Goal: Find specific page/section: Find specific page/section

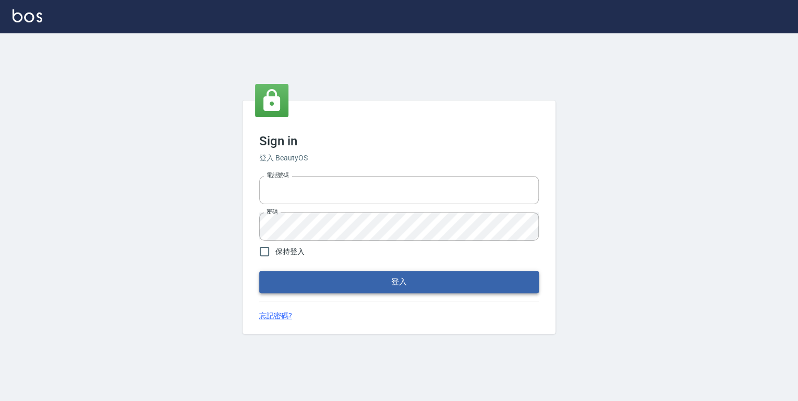
type input "0952331713"
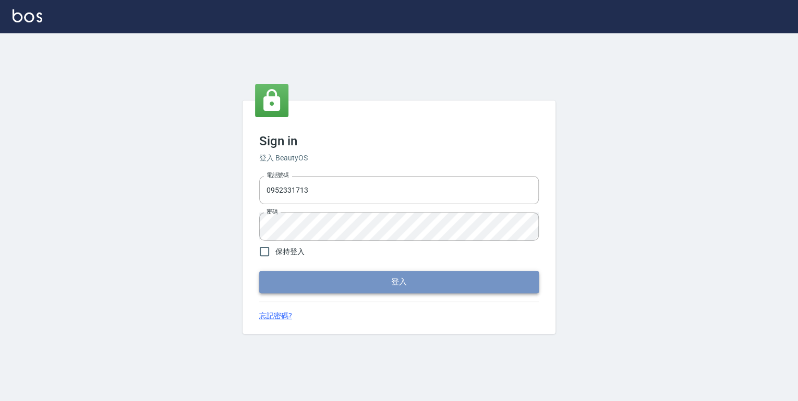
click at [380, 277] on button "登入" at bounding box center [398, 282] width 279 height 22
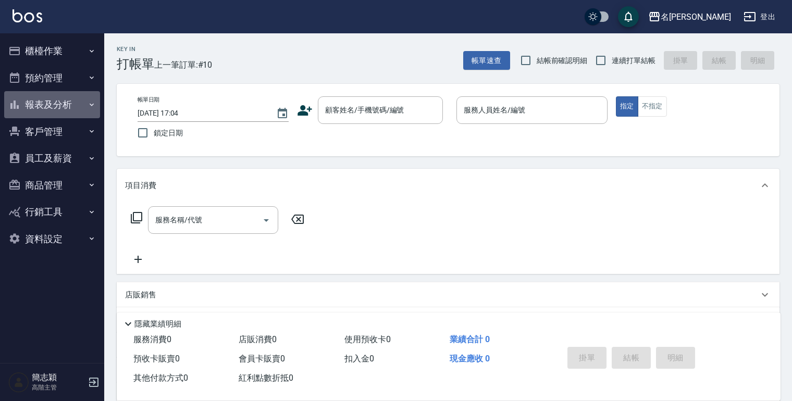
click at [91, 102] on icon "button" at bounding box center [92, 105] width 8 height 8
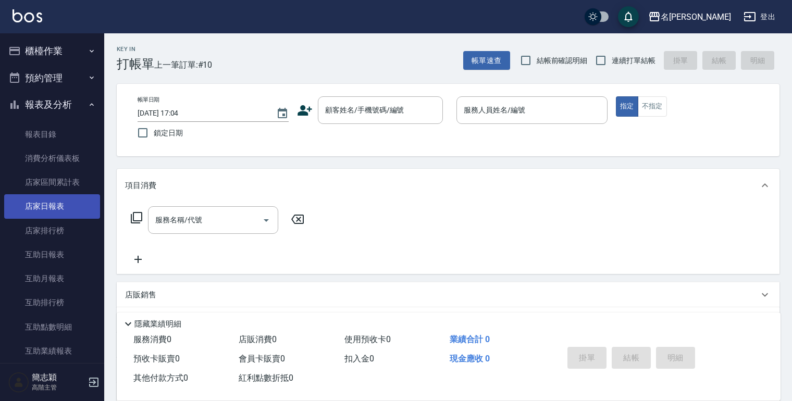
click at [58, 210] on link "店家日報表" at bounding box center [52, 206] width 96 height 24
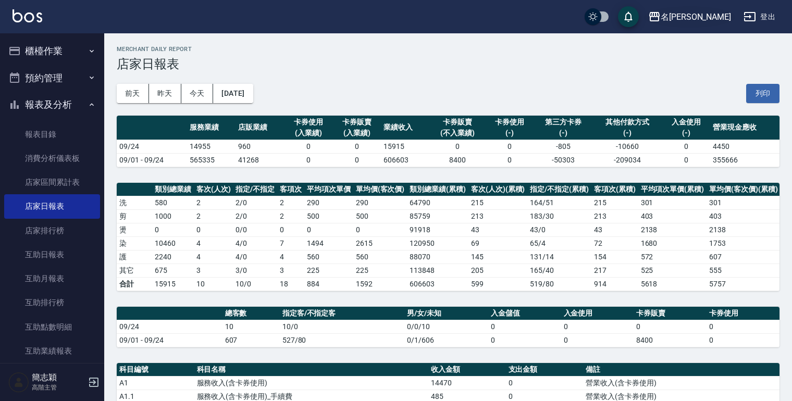
click at [660, 13] on icon "button" at bounding box center [655, 16] width 10 height 9
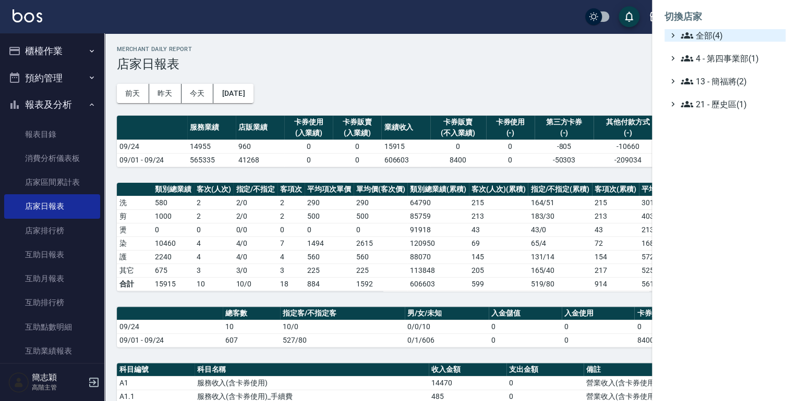
click at [686, 34] on icon at bounding box center [686, 35] width 13 height 6
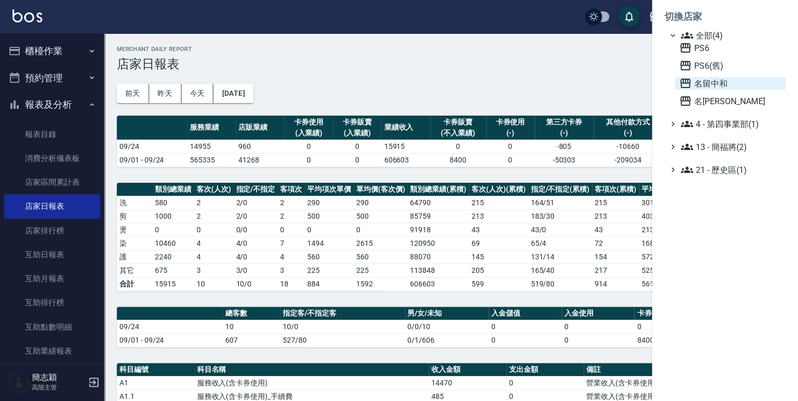
click at [686, 81] on icon at bounding box center [685, 83] width 13 height 13
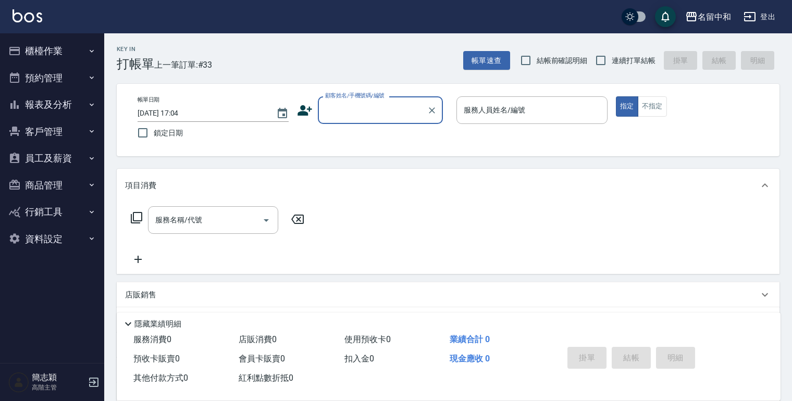
click at [91, 103] on icon "button" at bounding box center [92, 105] width 8 height 8
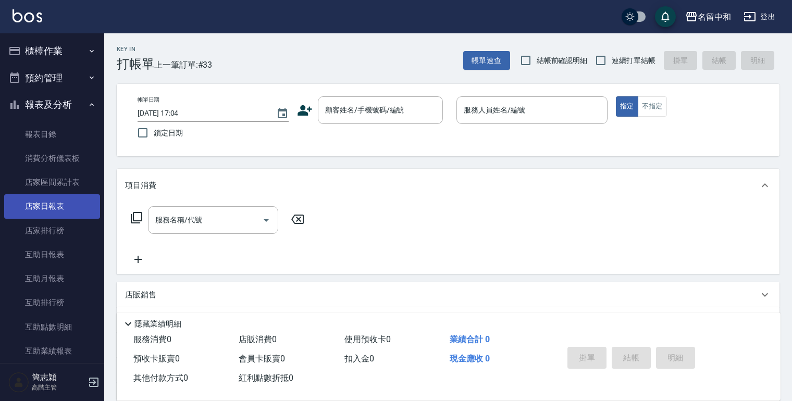
click at [54, 202] on link "店家日報表" at bounding box center [52, 206] width 96 height 24
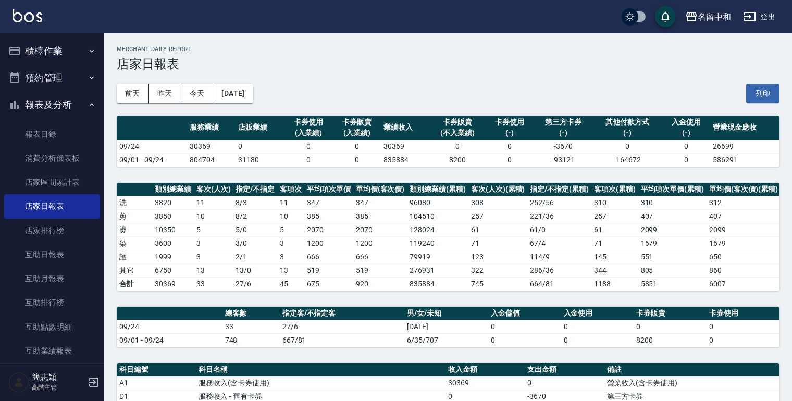
click at [695, 17] on icon "button" at bounding box center [692, 16] width 10 height 9
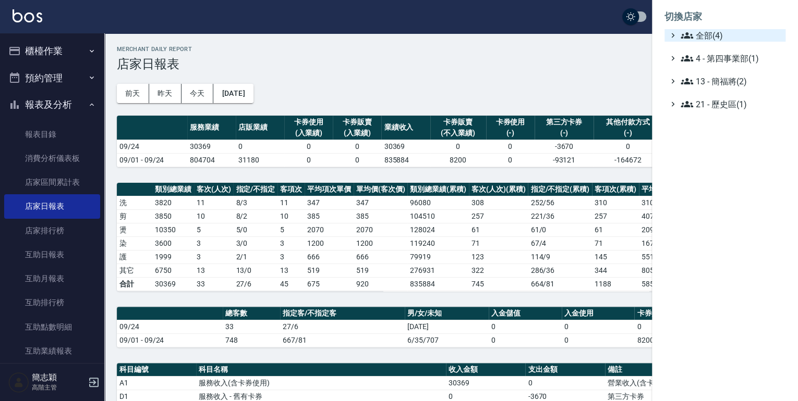
click at [686, 33] on icon at bounding box center [686, 35] width 13 height 6
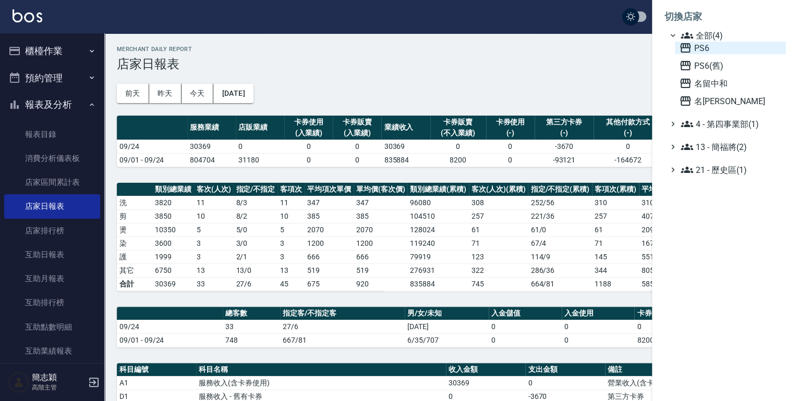
click at [682, 44] on icon at bounding box center [685, 47] width 10 height 9
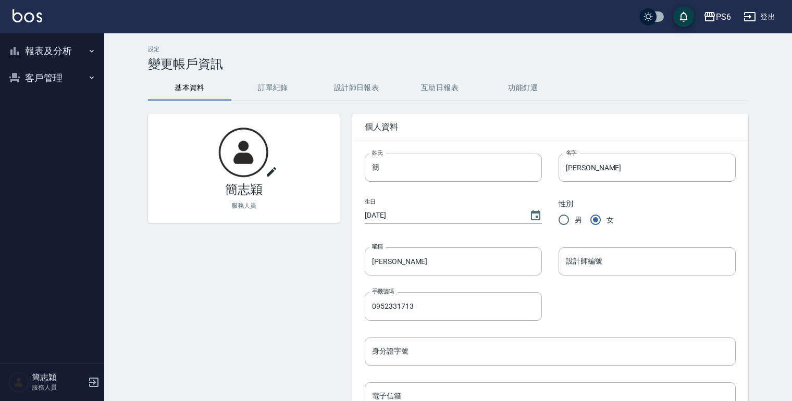
click at [92, 51] on icon "button" at bounding box center [92, 51] width 8 height 8
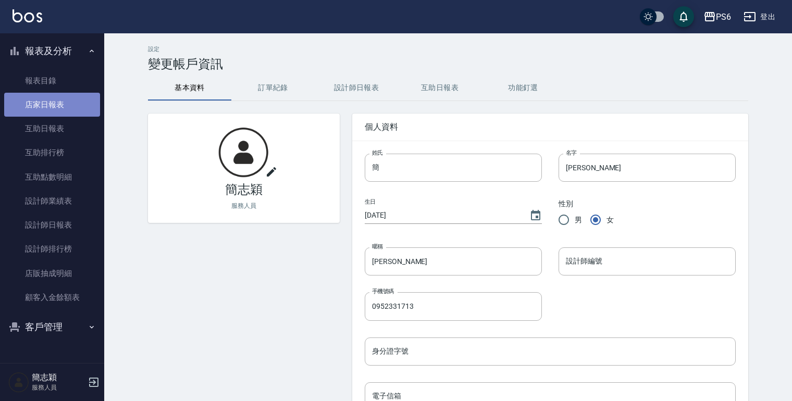
click at [62, 103] on link "店家日報表" at bounding box center [52, 105] width 96 height 24
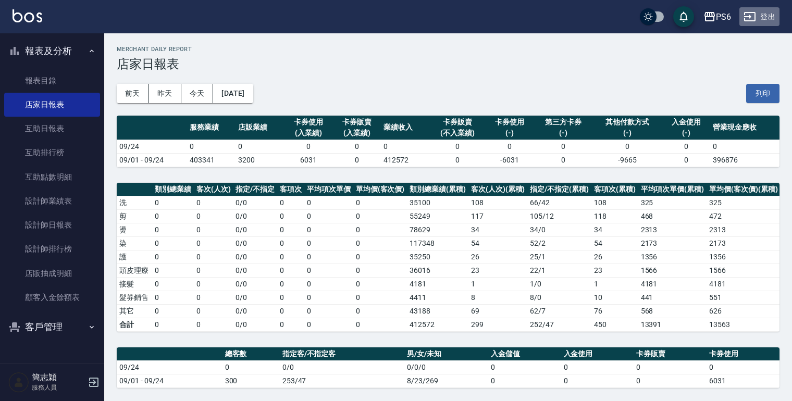
click at [764, 20] on button "登出" at bounding box center [760, 16] width 40 height 19
